Goal: Check status: Check status

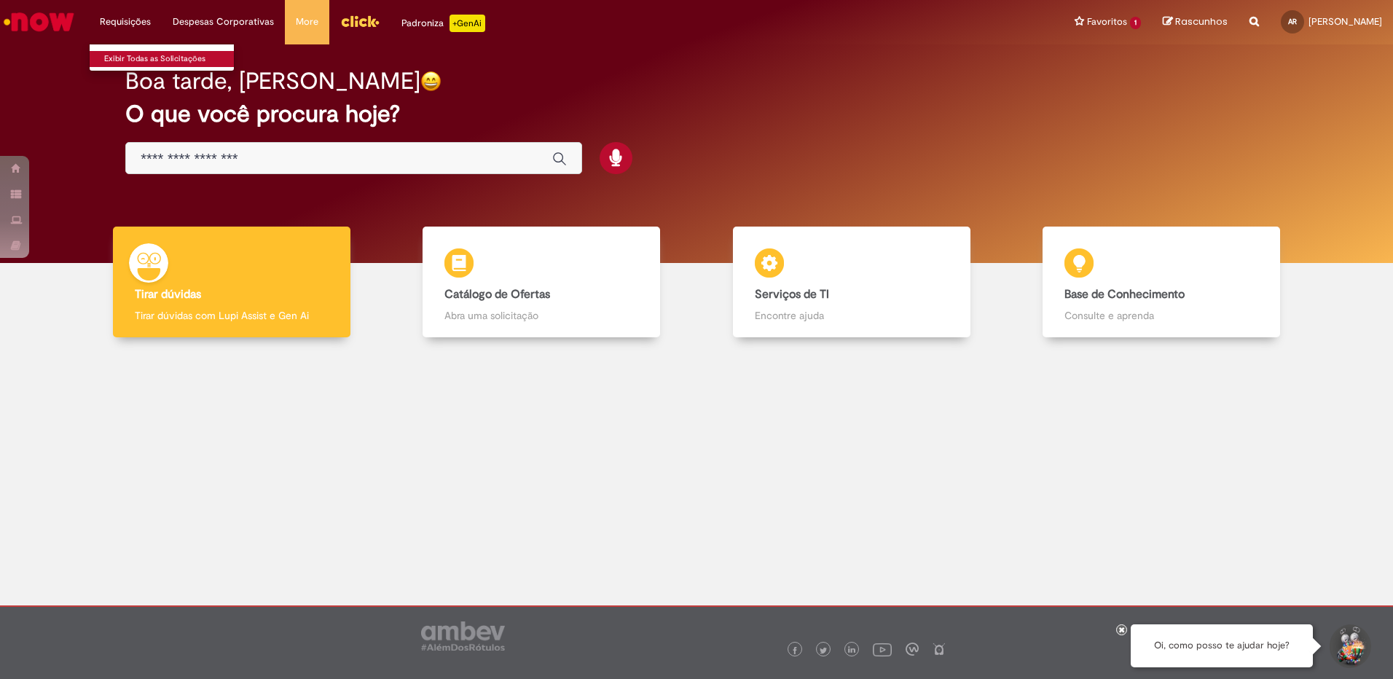
click at [106, 56] on link "Exibir Todas as Solicitações" at bounding box center [170, 59] width 160 height 16
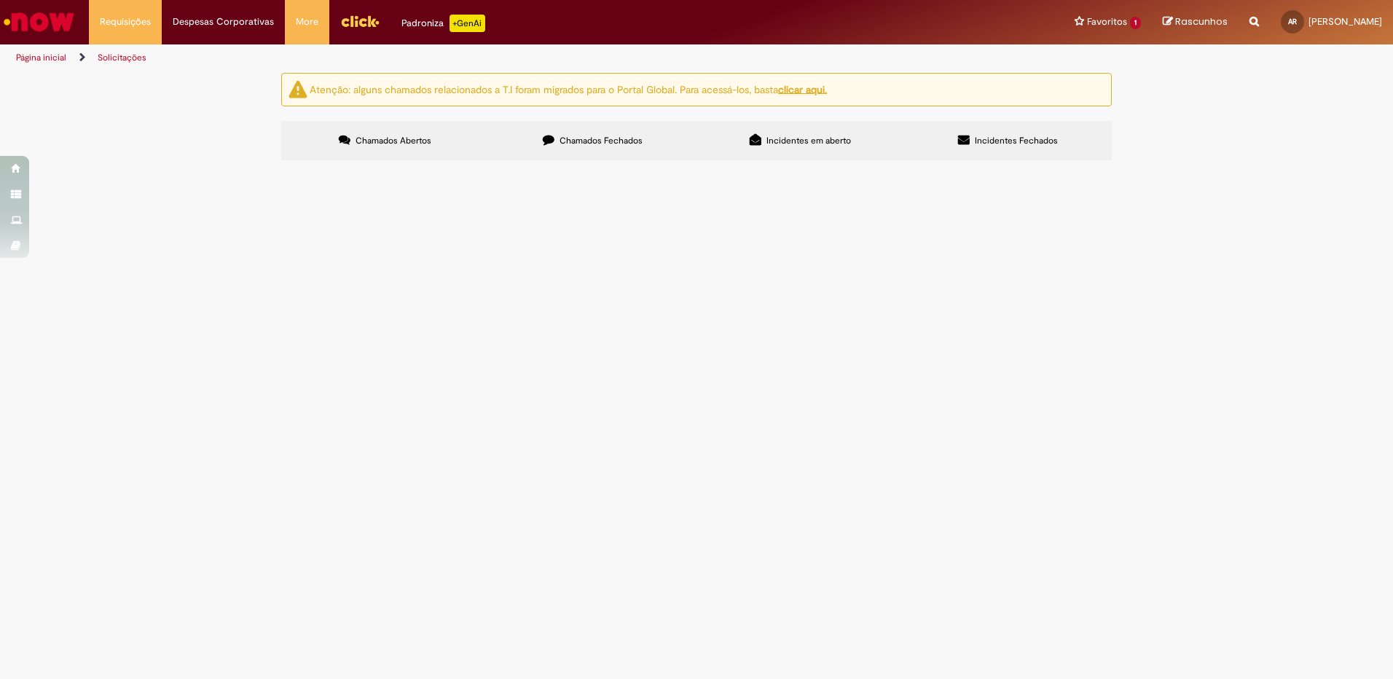
click at [605, 146] on label "Chamados Fechados" at bounding box center [593, 140] width 208 height 39
click at [0, 0] on span "[DATE] 12:08:58" at bounding box center [0, 0] width 0 height 0
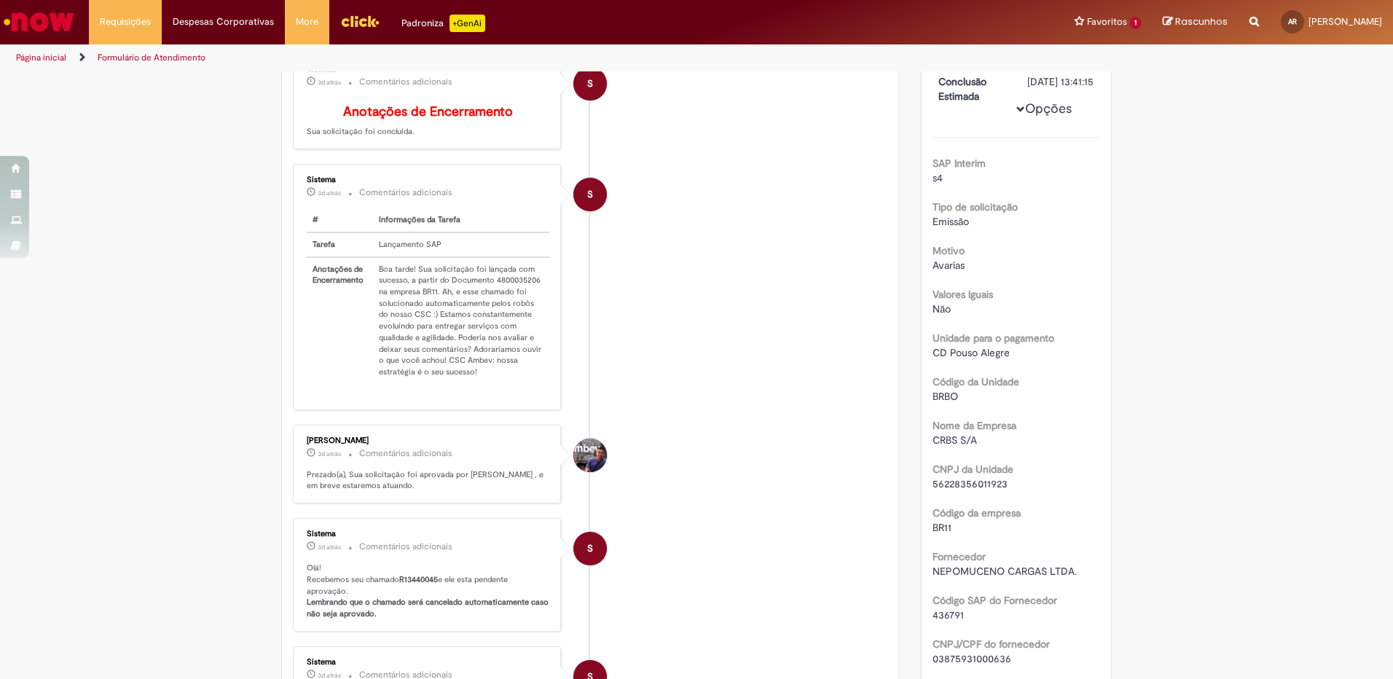
scroll to position [173, 0]
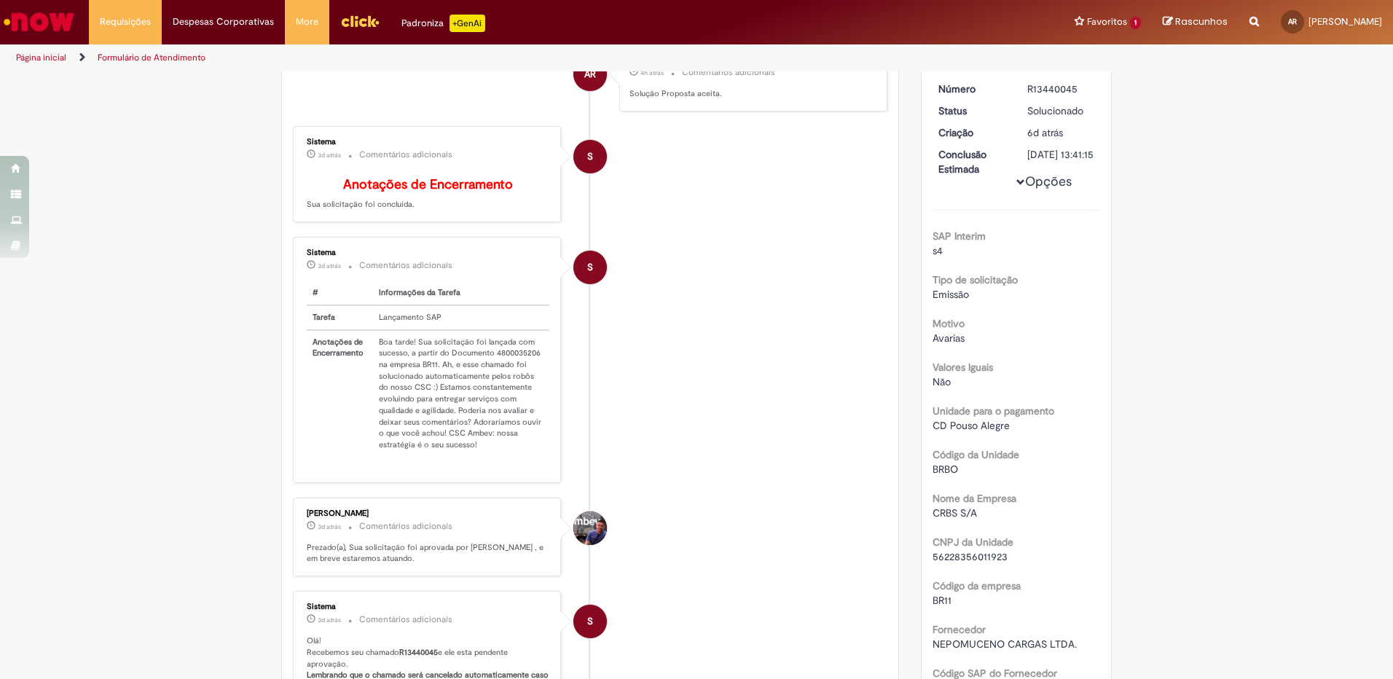
click at [0, 0] on button "Opções" at bounding box center [0, 0] width 0 height 0
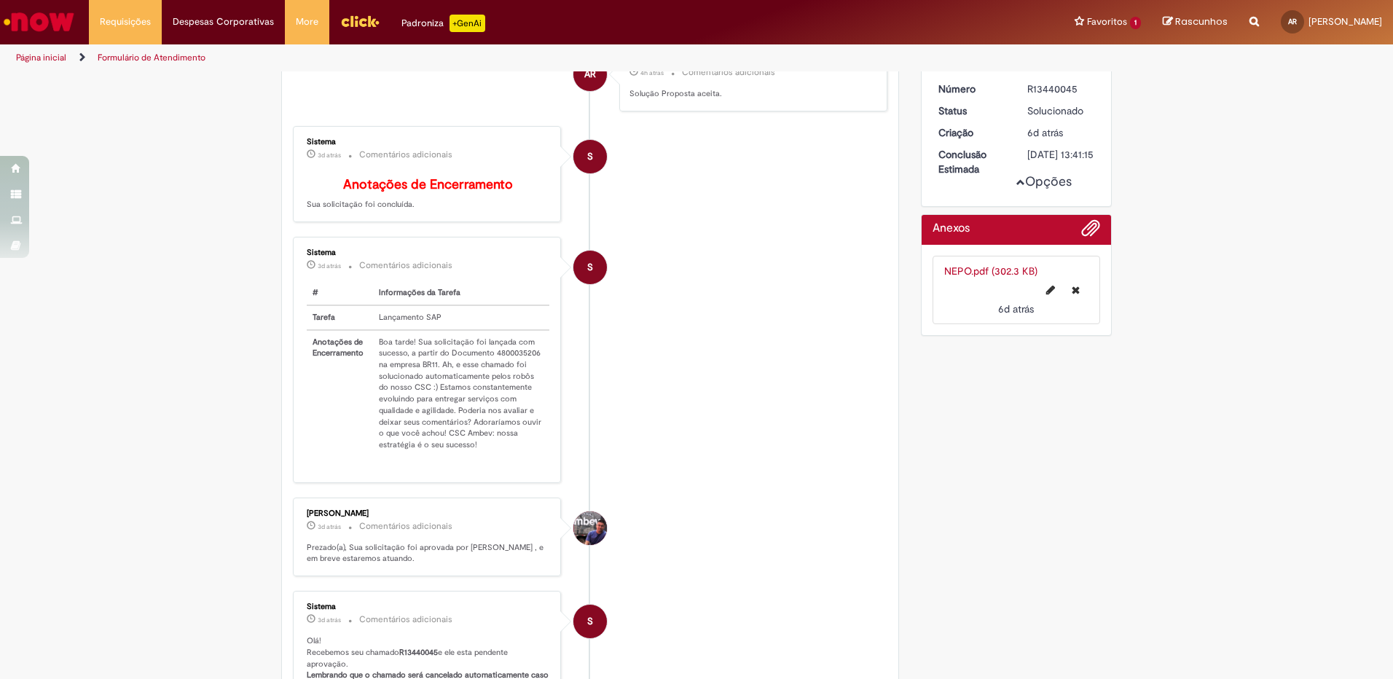
click at [0, 0] on button "Opções" at bounding box center [0, 0] width 0 height 0
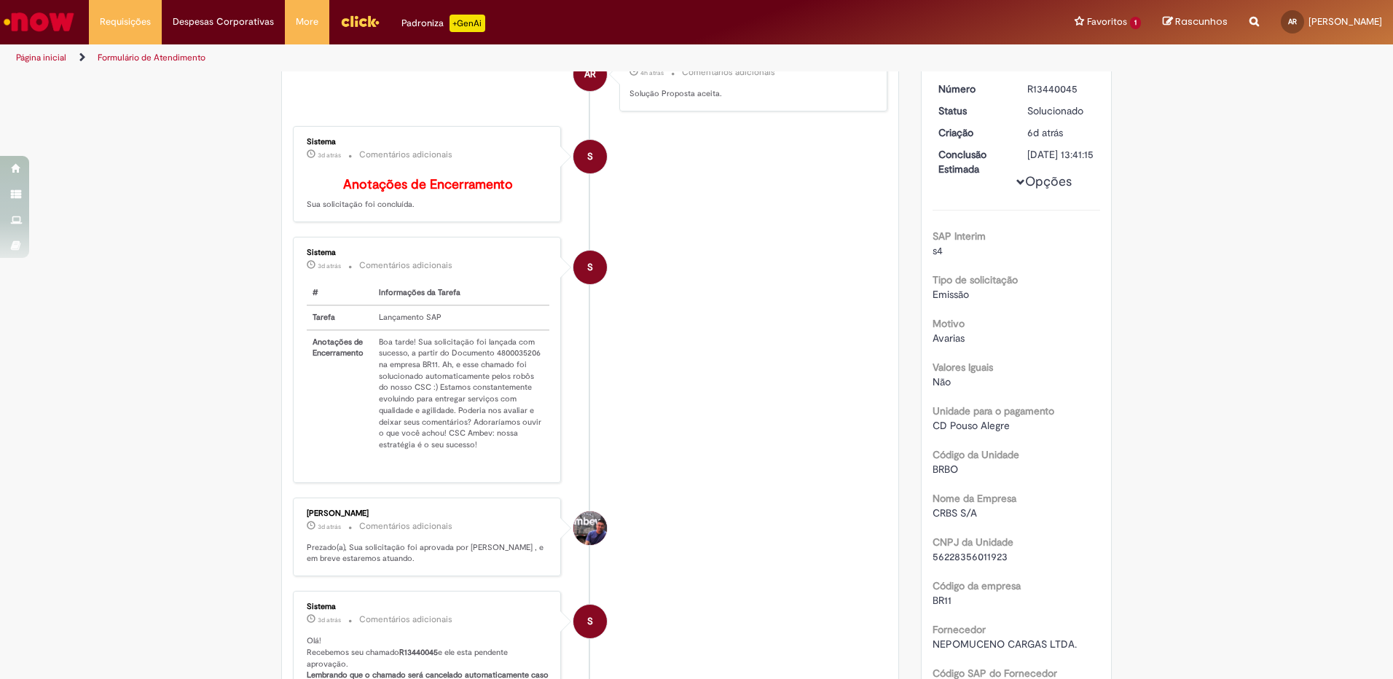
click at [0, 0] on button "Opções" at bounding box center [0, 0] width 0 height 0
